Goal: Find contact information: Find contact information

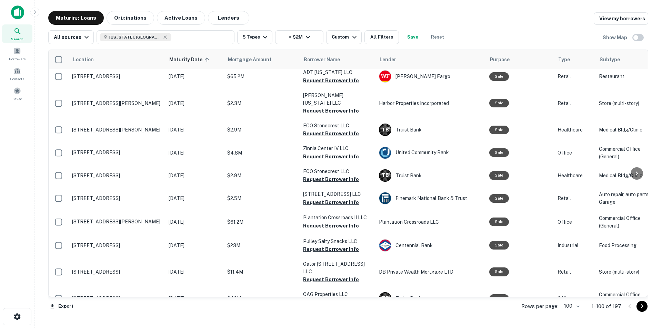
scroll to position [1868, 0]
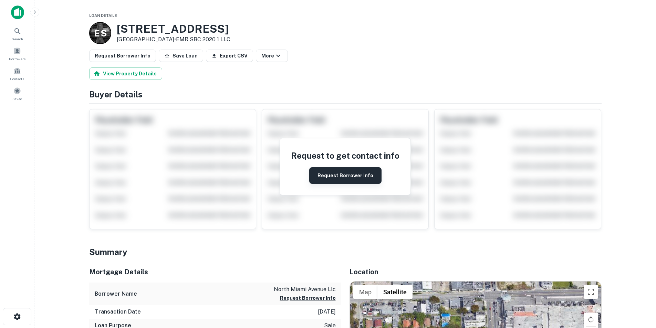
click at [356, 176] on button "Request Borrower Info" at bounding box center [345, 175] width 72 height 17
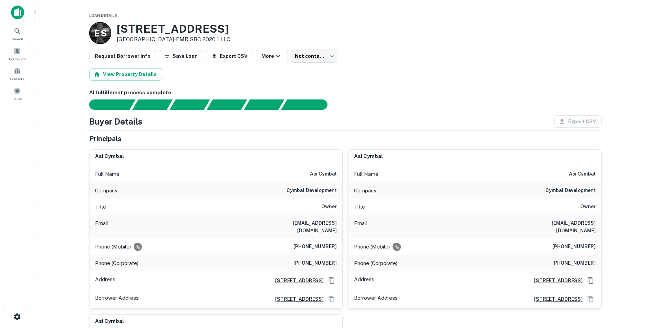
click at [302, 227] on h6 "asi@cymbaldlt.com" at bounding box center [295, 226] width 83 height 15
copy h6 "asi@cymbaldlt.com"
click at [321, 175] on h6 "asi cymbal" at bounding box center [323, 174] width 27 height 8
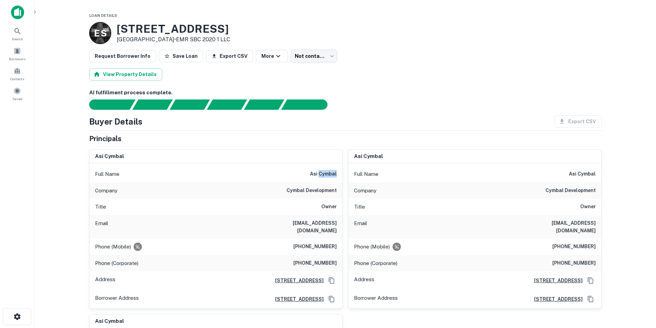
click at [321, 175] on h6 "asi cymbal" at bounding box center [323, 174] width 27 height 8
copy h6 "asi cymbal"
click at [299, 190] on h6 "cymbal development" at bounding box center [312, 191] width 50 height 8
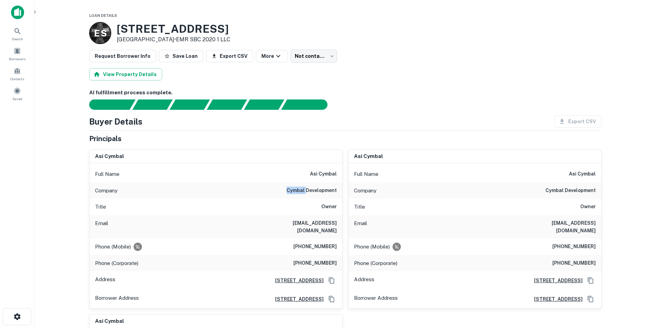
copy h6 "cymbal"
click at [318, 187] on h6 "cymbal development" at bounding box center [312, 191] width 50 height 8
copy h6 "cymbal development"
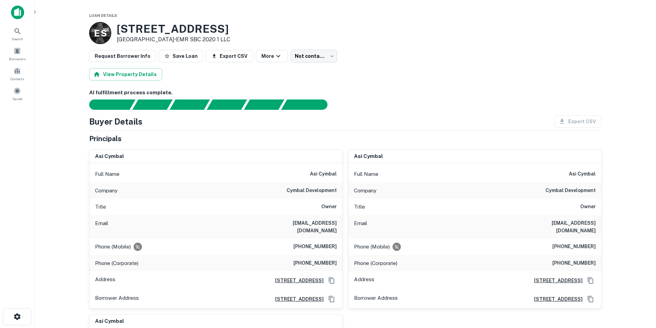
click at [331, 177] on h6 "asi cymbal" at bounding box center [323, 174] width 27 height 8
copy h6 "asi cymbal"
click at [326, 226] on h6 "asi@cymbaldlt.com" at bounding box center [295, 226] width 83 height 15
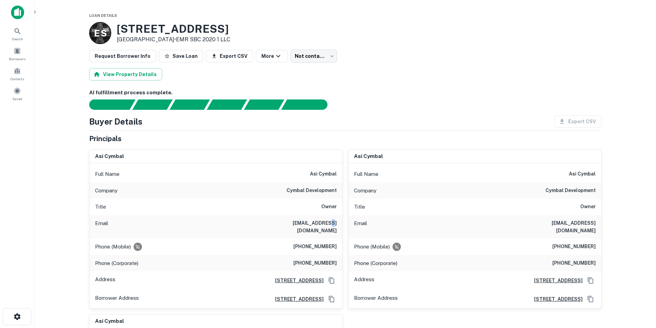
click at [326, 226] on h6 "asi@cymbaldlt.com" at bounding box center [295, 226] width 83 height 15
copy h6 "asi@cymbaldlt.com"
click at [315, 245] on div "Phone (Mobile) (786) 417-2806" at bounding box center [216, 247] width 253 height 17
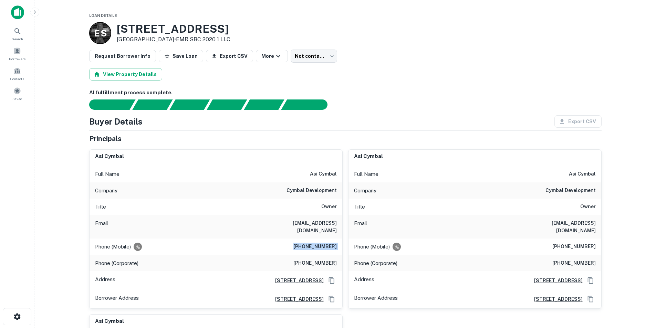
click at [315, 245] on div "Phone (Mobile) (786) 417-2806" at bounding box center [216, 247] width 253 height 17
copy h6 "(786) 417-2806"
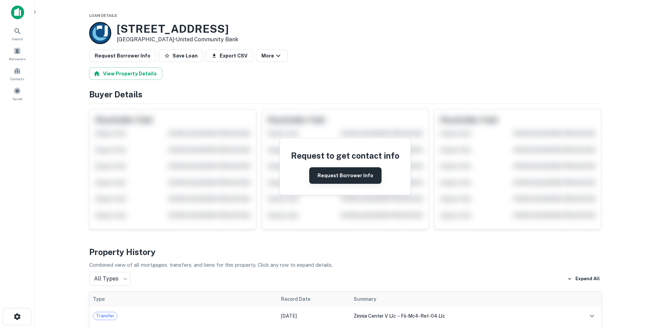
click at [331, 172] on button "Request Borrower Info" at bounding box center [345, 175] width 72 height 17
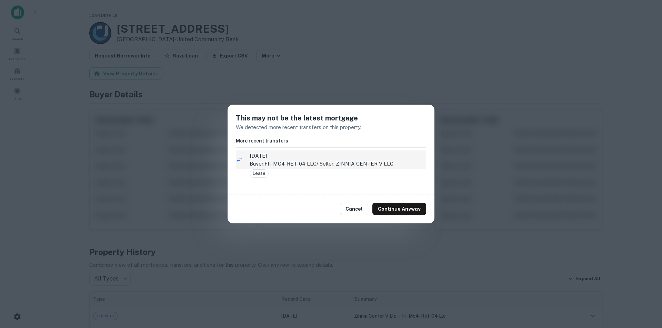
click at [327, 159] on span "8/4/2021" at bounding box center [337, 156] width 176 height 8
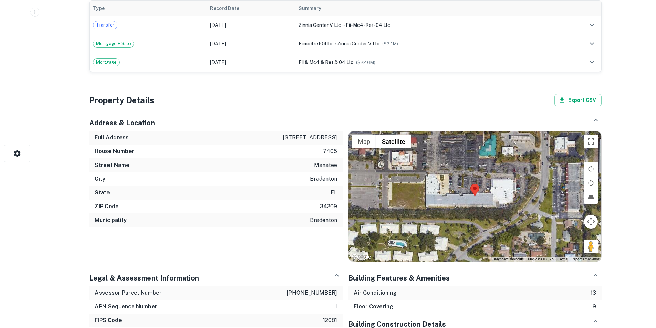
scroll to position [241, 0]
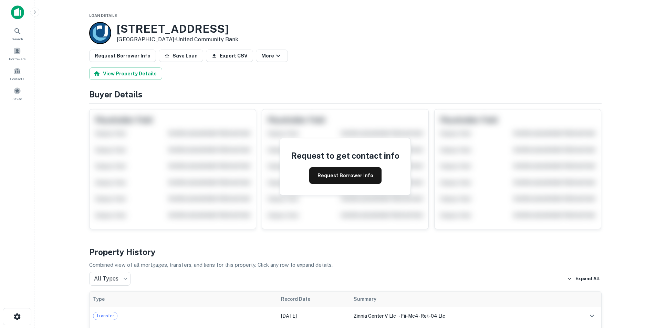
click at [345, 186] on div "Request to get contact info Request Borrower Info" at bounding box center [345, 167] width 131 height 57
click at [342, 178] on button "Request Borrower Info" at bounding box center [345, 175] width 72 height 17
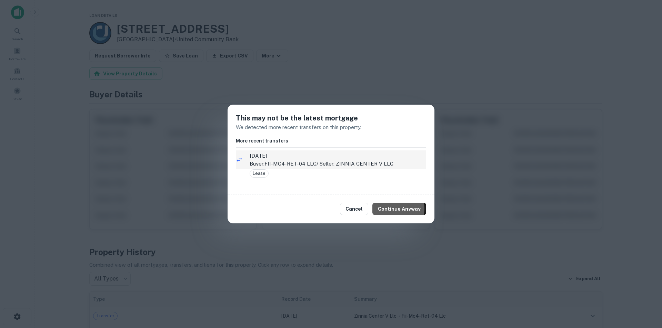
drag, startPoint x: 393, startPoint y: 209, endPoint x: 402, endPoint y: 159, distance: 50.4
click at [395, 208] on button "Continue Anyway" at bounding box center [399, 209] width 54 height 12
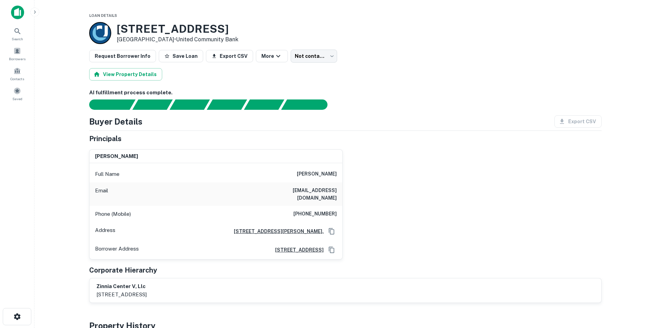
click at [334, 172] on h6 "[PERSON_NAME]" at bounding box center [317, 174] width 40 height 8
copy h6 "[PERSON_NAME]"
click at [318, 191] on h6 "[EMAIL_ADDRESS][DOMAIN_NAME]" at bounding box center [295, 194] width 83 height 15
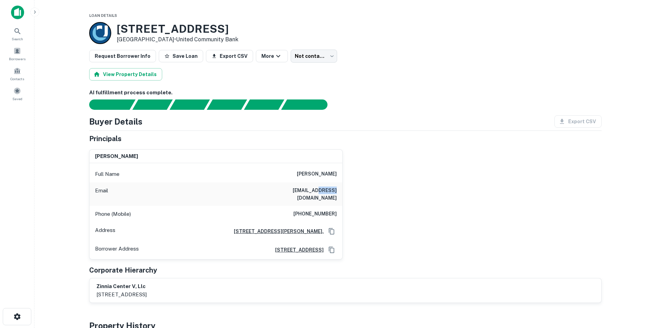
click at [318, 191] on h6 "[EMAIL_ADDRESS][DOMAIN_NAME]" at bounding box center [295, 194] width 83 height 15
copy h6 "[EMAIL_ADDRESS][DOMAIN_NAME]"
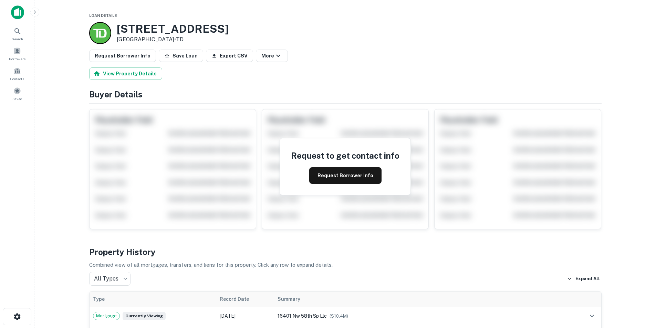
click at [333, 181] on button "Request Borrower Info" at bounding box center [345, 175] width 72 height 17
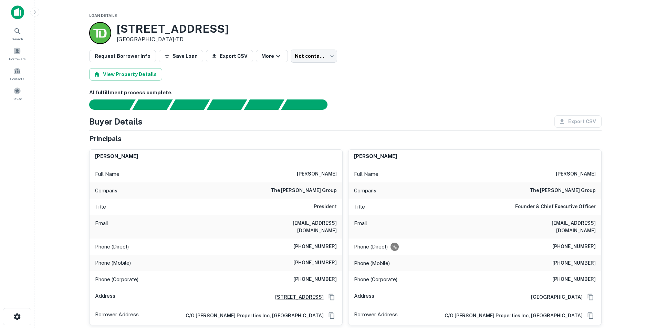
click at [305, 172] on h6 "[PERSON_NAME]" at bounding box center [317, 174] width 40 height 8
copy h6 "[PERSON_NAME]"
click at [284, 189] on h6 "the [PERSON_NAME] group" at bounding box center [304, 191] width 66 height 8
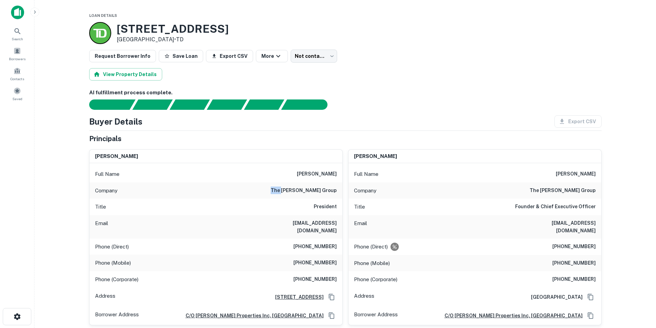
click at [284, 189] on h6 "the [PERSON_NAME] group" at bounding box center [304, 191] width 66 height 8
click at [284, 189] on h6 "the william warren group" at bounding box center [304, 191] width 66 height 8
copy h6 "the william warren group"
click at [329, 173] on h6 "clark w. porter" at bounding box center [317, 174] width 40 height 8
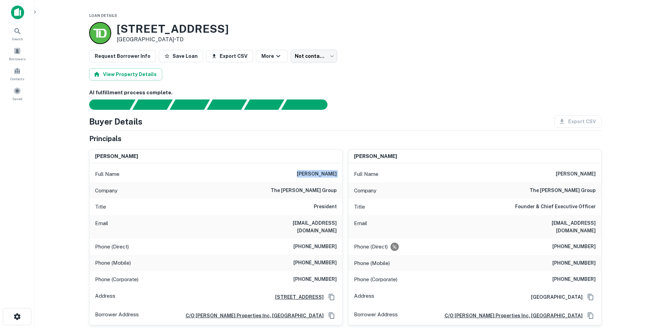
click at [329, 173] on h6 "clark w. porter" at bounding box center [317, 174] width 40 height 8
copy h6 "clark w. porter"
click at [305, 224] on h6 "cporter@williamwarren.com" at bounding box center [295, 226] width 83 height 15
copy h6 "cporter@williamwarren.com"
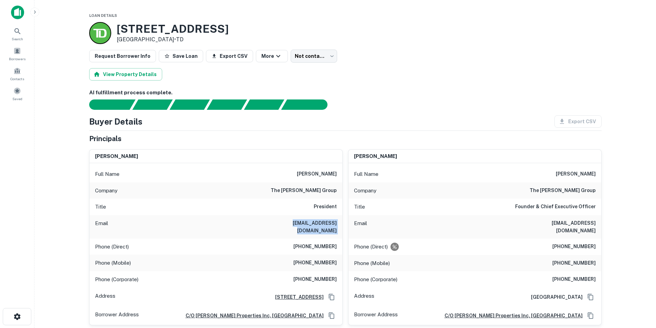
click at [305, 224] on h6 "cporter@williamwarren.com" at bounding box center [295, 226] width 83 height 15
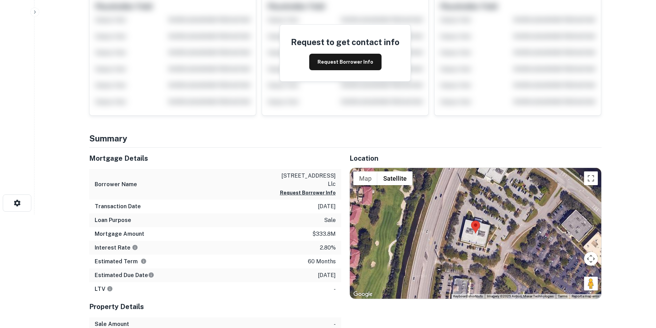
scroll to position [172, 0]
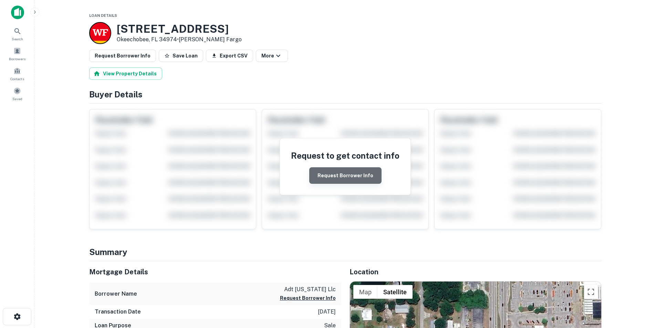
click at [369, 171] on button "Request Borrower Info" at bounding box center [345, 175] width 72 height 17
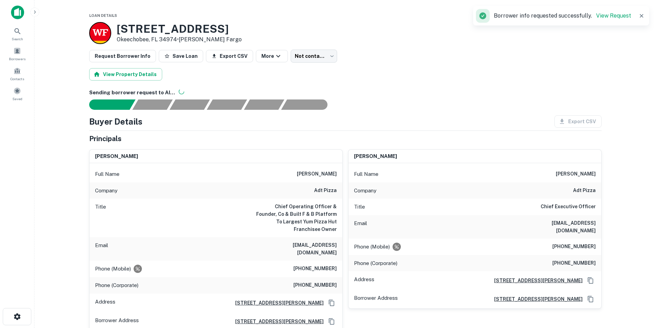
click at [319, 174] on h6 "[PERSON_NAME]" at bounding box center [317, 174] width 40 height 8
copy h6 "[PERSON_NAME]"
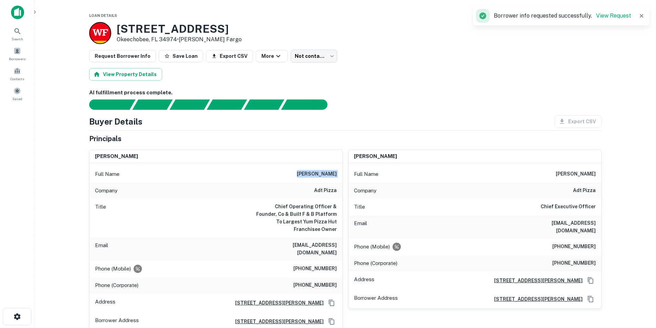
copy h6 "[PERSON_NAME]"
click at [315, 242] on h6 "[EMAIL_ADDRESS][DOMAIN_NAME]" at bounding box center [295, 249] width 83 height 15
copy h6 "[EMAIL_ADDRESS][DOMAIN_NAME]"
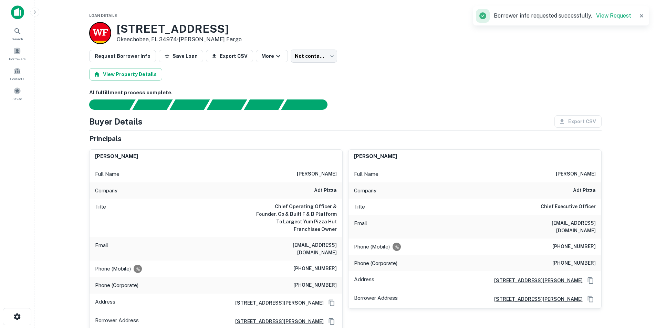
click at [327, 192] on h6 "adt pizza" at bounding box center [325, 191] width 23 height 8
copy h6 "adt pizza"
click at [308, 265] on h6 "[PHONE_NUMBER]" at bounding box center [315, 269] width 43 height 8
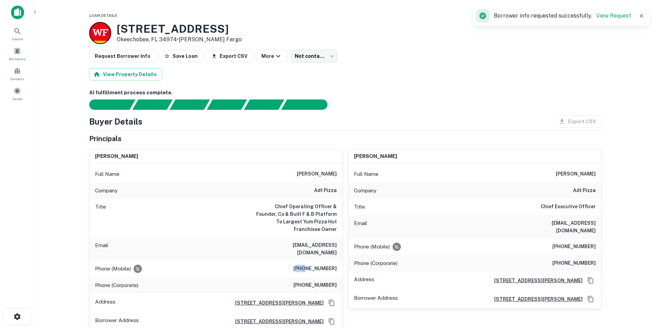
click at [308, 265] on h6 "[PHONE_NUMBER]" at bounding box center [315, 269] width 43 height 8
copy h6 "[PHONE_NUMBER]"
click at [316, 172] on h6 "[PERSON_NAME]" at bounding box center [317, 174] width 40 height 8
